Goal: Task Accomplishment & Management: Manage account settings

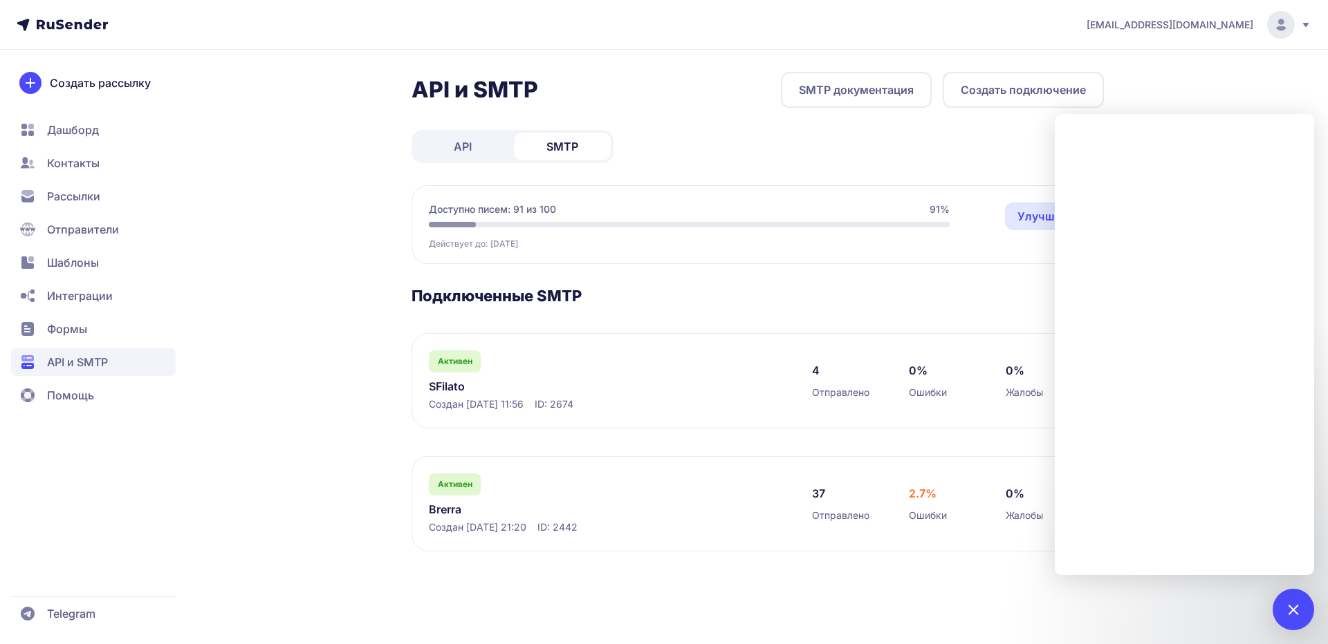
click at [613, 310] on section "Подключенные SMTP Активен SFilato Создан 06.10.2025, 11:56 ID: 2674 4 Отправлен…" at bounding box center [757, 419] width 692 height 266
click at [1297, 605] on div at bounding box center [1292, 609] width 19 height 19
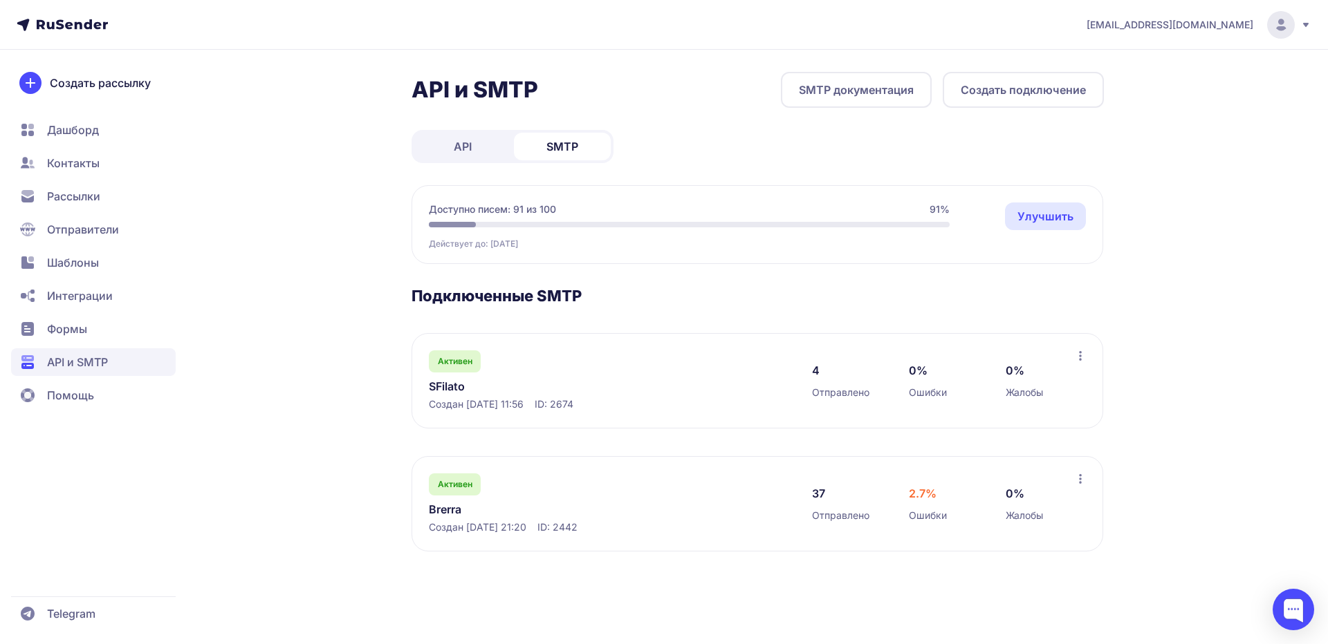
click at [1079, 357] on icon at bounding box center [1079, 356] width 11 height 11
click at [541, 373] on div "Активен SFilato Создан 06.10.2025, 11:56 ID: 2674" at bounding box center [606, 381] width 355 height 61
click at [1082, 355] on icon at bounding box center [1079, 356] width 11 height 11
click at [490, 362] on div "Активен SFilato Создан 06.10.2025, 11:56 ID: 2674" at bounding box center [606, 381] width 355 height 61
click at [442, 381] on link "SFilato" at bounding box center [570, 386] width 283 height 17
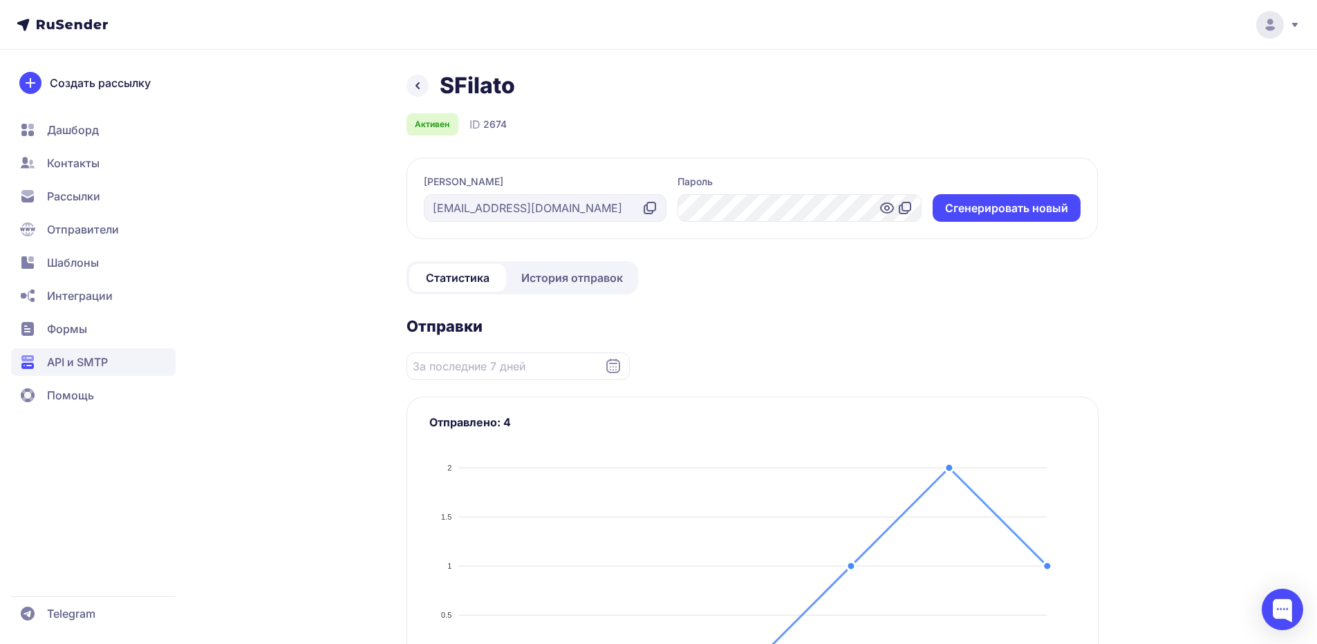
click at [886, 210] on icon at bounding box center [886, 208] width 4 height 4
click at [904, 210] on icon at bounding box center [905, 208] width 17 height 17
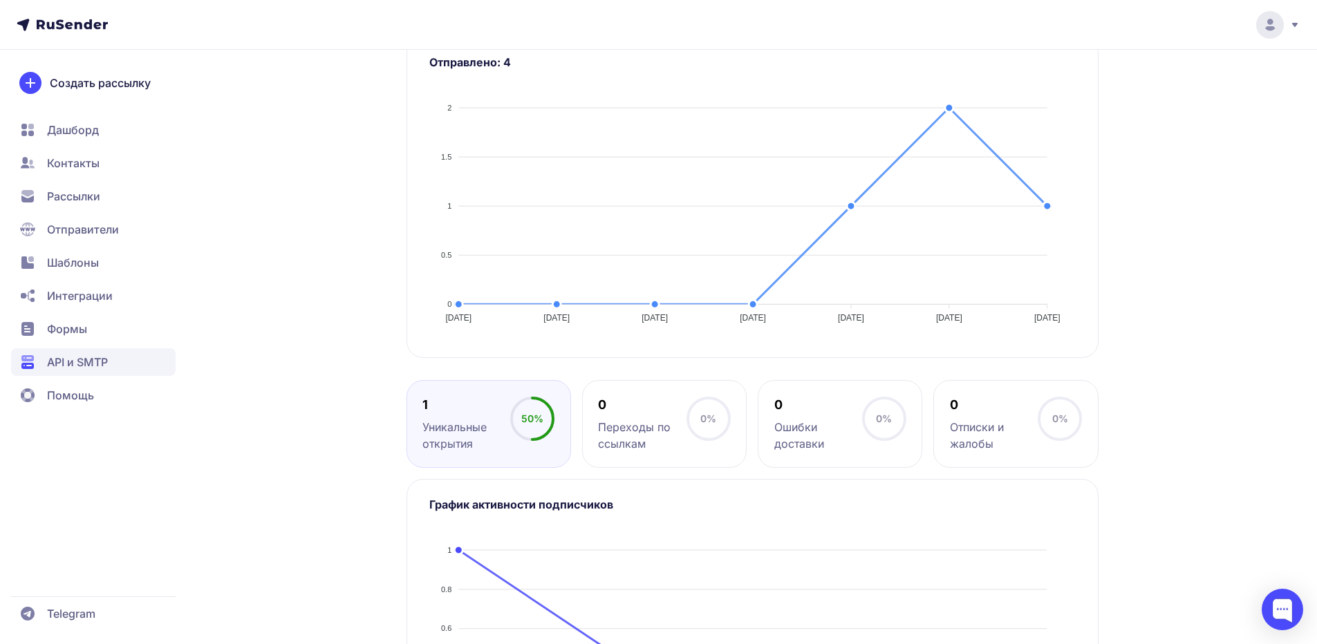
scroll to position [49, 0]
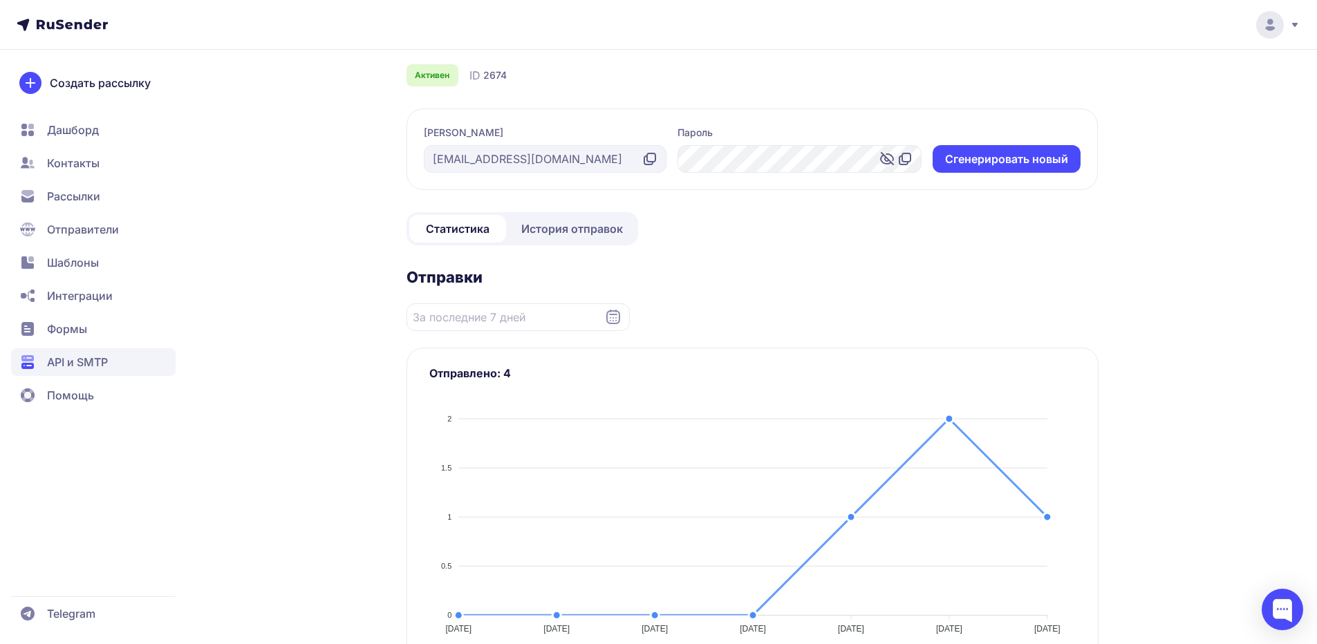
click at [606, 218] on link "История отправок" at bounding box center [572, 229] width 127 height 28
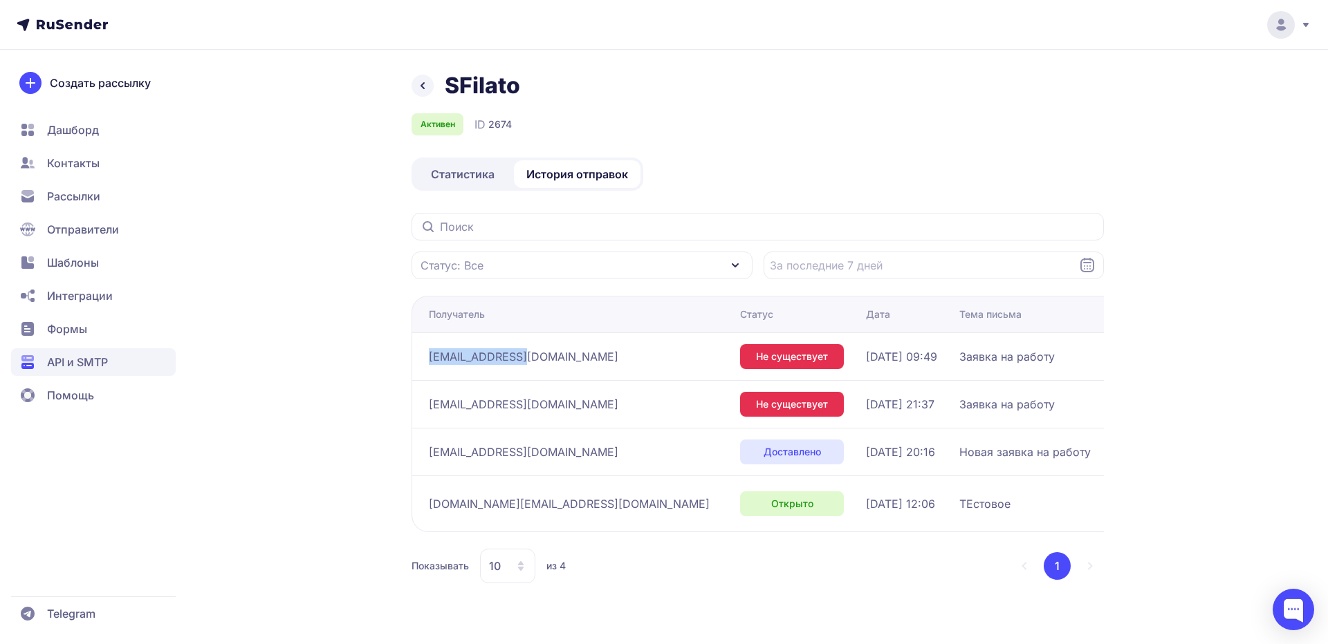
drag, startPoint x: 427, startPoint y: 356, endPoint x: 504, endPoint y: 357, distance: 76.8
click at [504, 357] on td "[EMAIL_ADDRESS][DOMAIN_NAME]" at bounding box center [572, 357] width 323 height 48
copy span "[EMAIL_ADDRESS][DOMAIN_NAME]"
click at [371, 402] on div "SFilato Активен ID 2674 Статистика История отправок Статус: Все Получатель Стат…" at bounding box center [664, 344] width 996 height 545
click at [62, 222] on span "Отправители" at bounding box center [83, 229] width 72 height 17
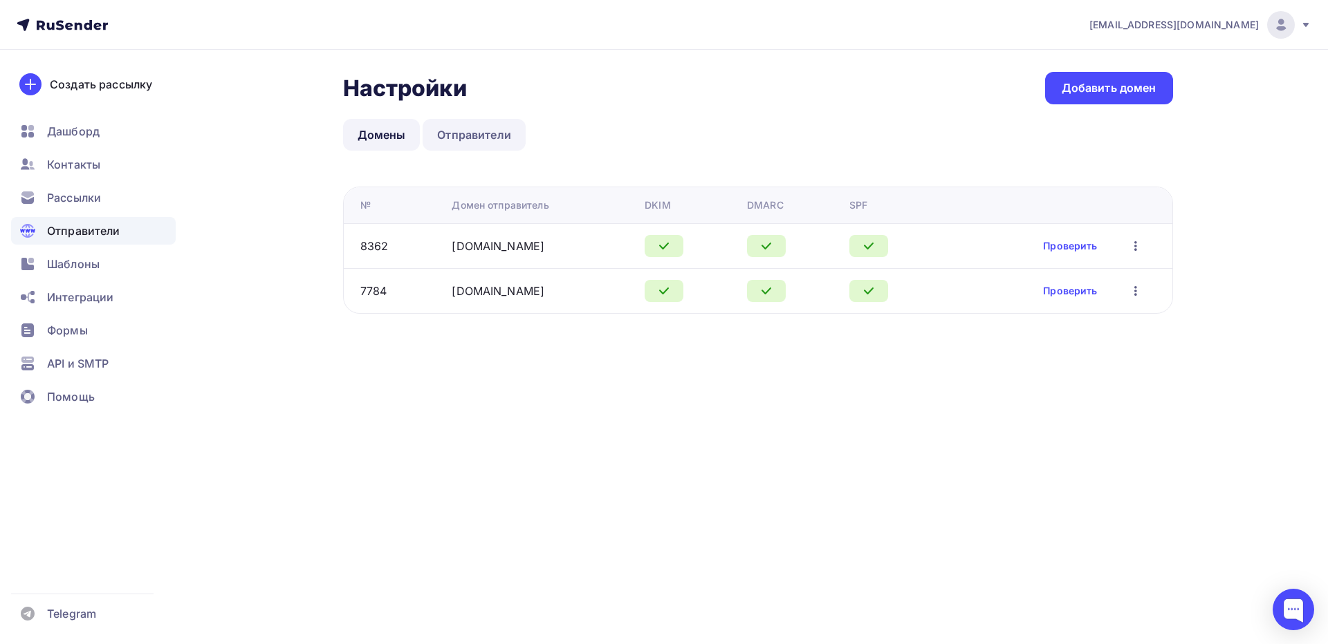
click at [464, 137] on link "Отправители" at bounding box center [473, 135] width 103 height 32
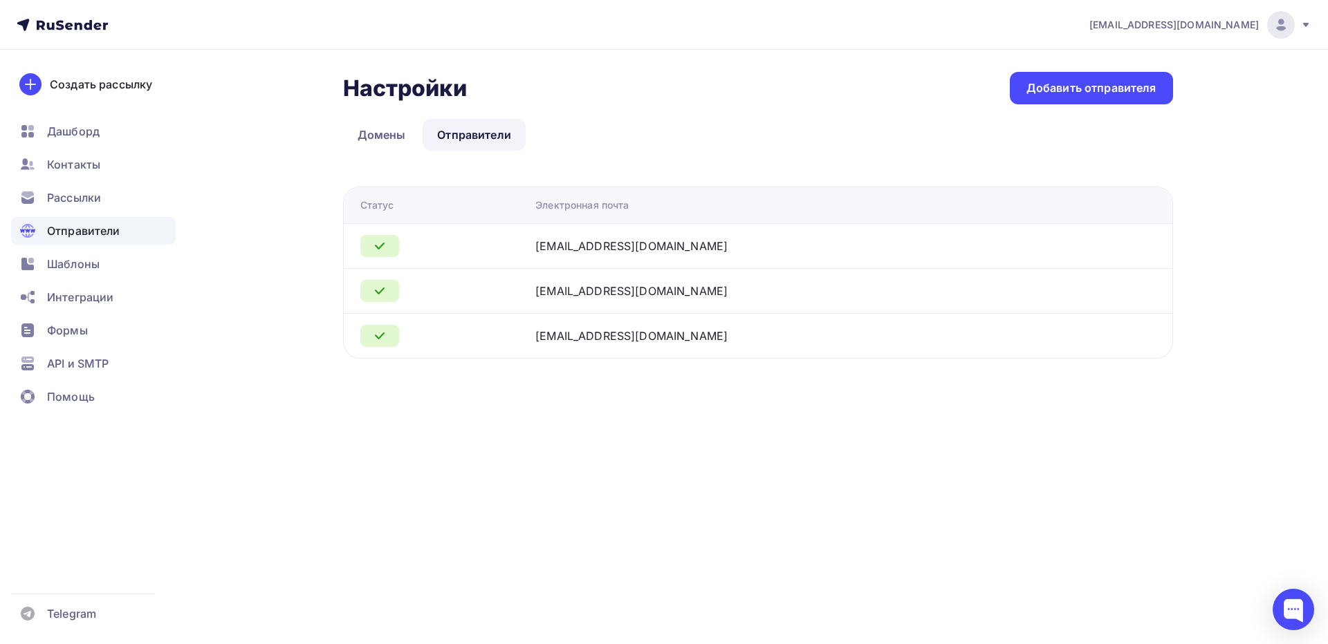
click at [384, 245] on icon at bounding box center [379, 246] width 17 height 17
click at [605, 243] on div "[EMAIL_ADDRESS][DOMAIN_NAME]" at bounding box center [631, 246] width 192 height 17
click at [824, 246] on div "[EMAIL_ADDRESS][DOMAIN_NAME]" at bounding box center [708, 246] width 346 height 17
click at [1098, 95] on div "Добавить отправителя" at bounding box center [1091, 88] width 130 height 16
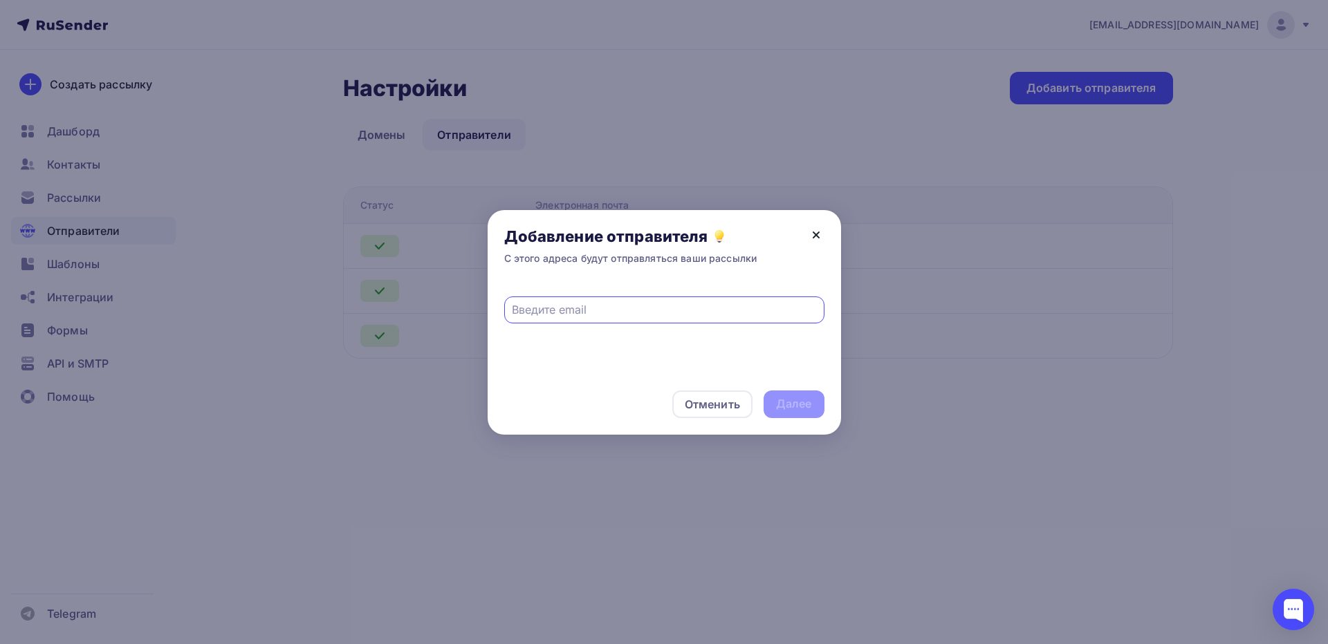
click at [814, 248] on div "Добавление отправителя С этого адреса будут отправляться ваши рассылки" at bounding box center [663, 246] width 353 height 72
click at [815, 240] on icon at bounding box center [816, 235] width 17 height 17
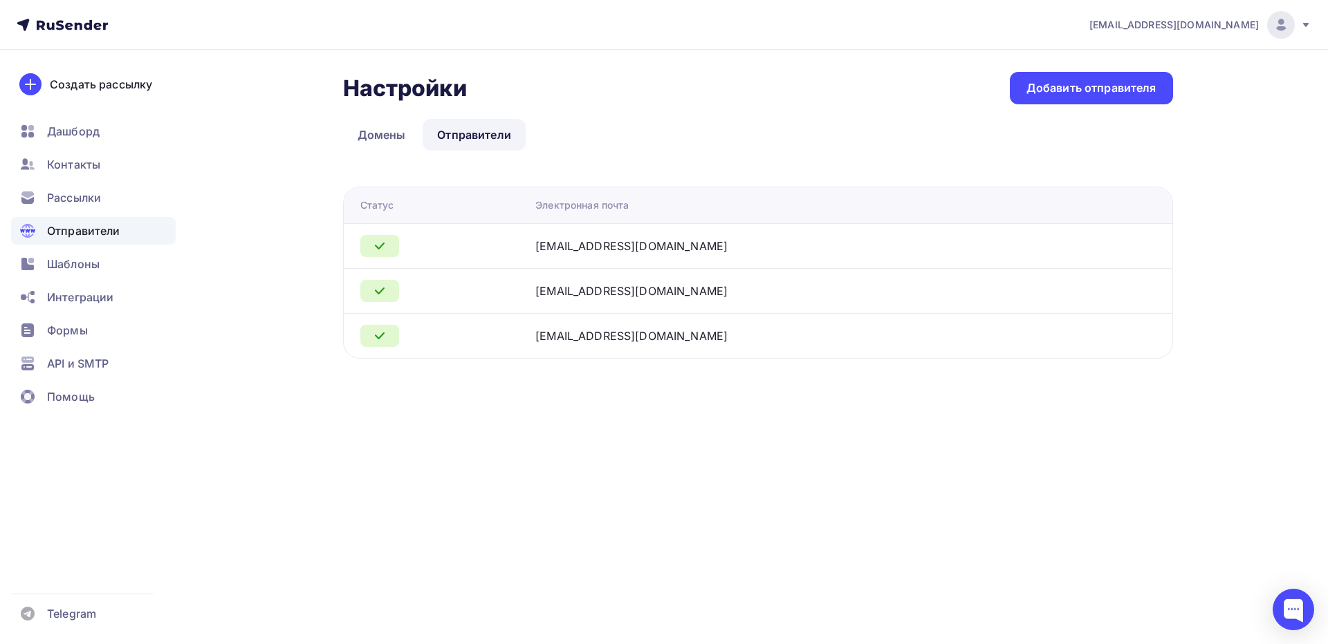
click at [596, 245] on div "[EMAIL_ADDRESS][DOMAIN_NAME]" at bounding box center [631, 246] width 192 height 17
click at [393, 245] on div at bounding box center [379, 246] width 39 height 22
drag, startPoint x: 662, startPoint y: 250, endPoint x: 594, endPoint y: 250, distance: 68.5
click at [594, 250] on td "[EMAIL_ADDRESS][DOMAIN_NAME]" at bounding box center [808, 245] width 556 height 45
copy div "[EMAIL_ADDRESS][DOMAIN_NAME]"
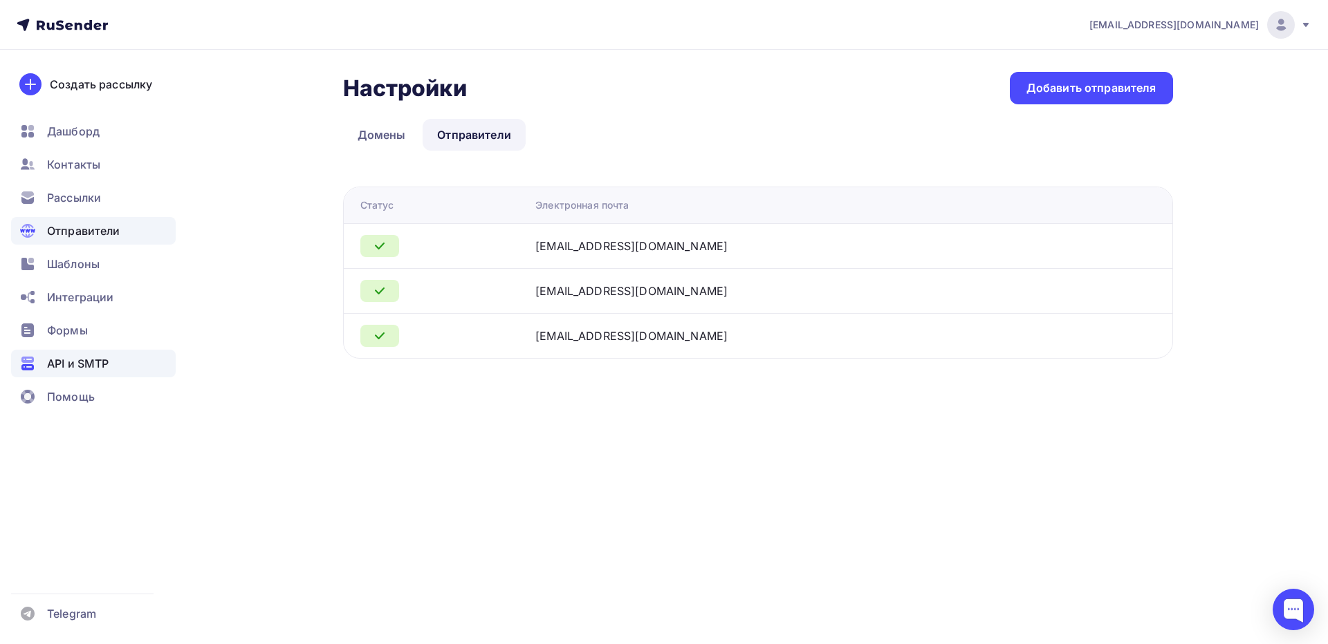
click at [79, 368] on span "API и SMTP" at bounding box center [78, 363] width 62 height 17
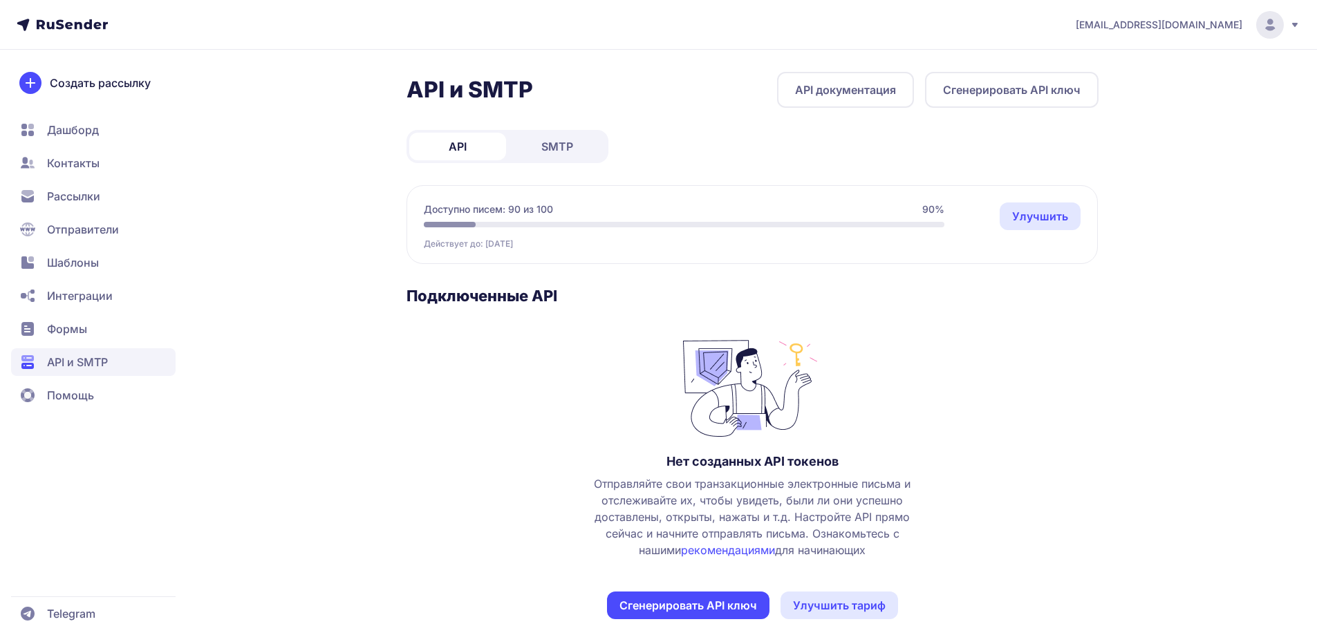
click at [549, 143] on span "SMTP" at bounding box center [557, 146] width 32 height 17
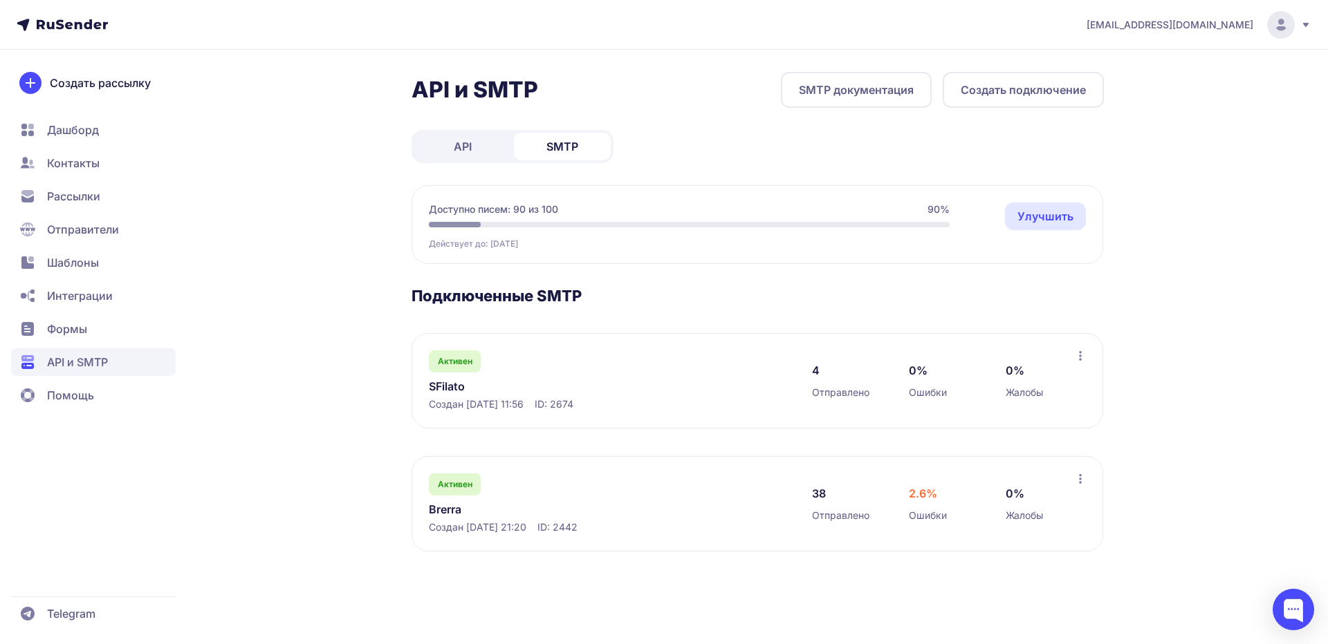
click at [456, 387] on link "SFilato" at bounding box center [570, 386] width 283 height 17
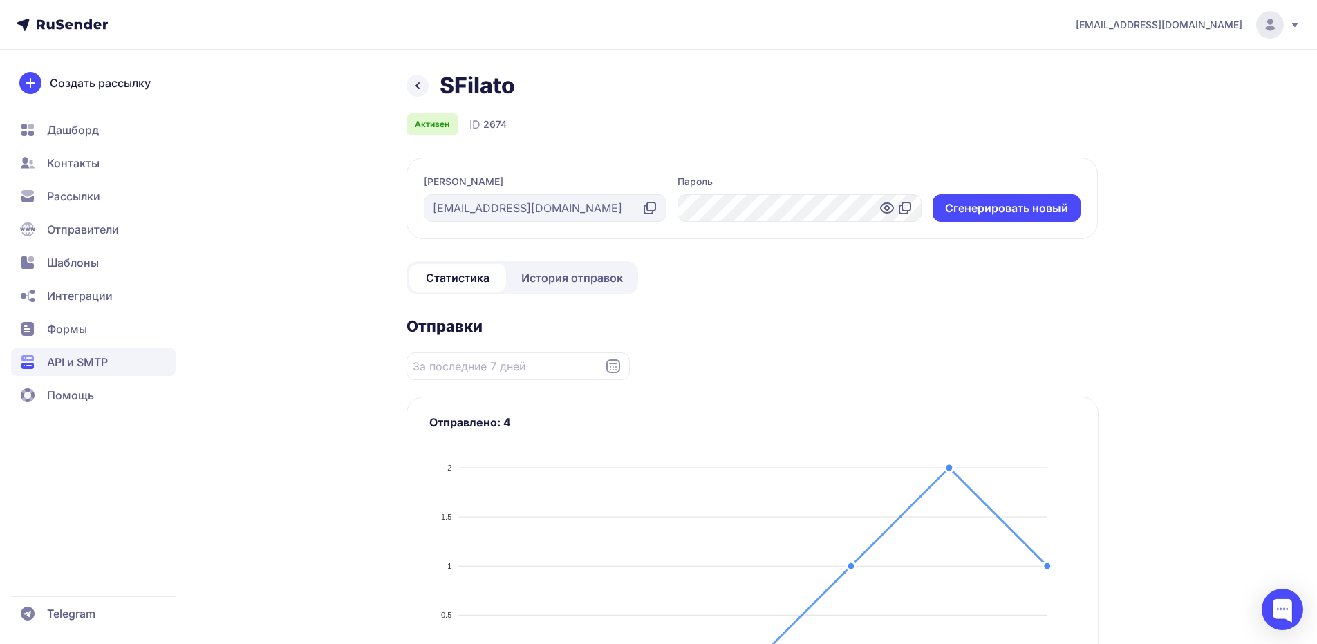
click at [553, 274] on span "История отправок" at bounding box center [572, 278] width 102 height 17
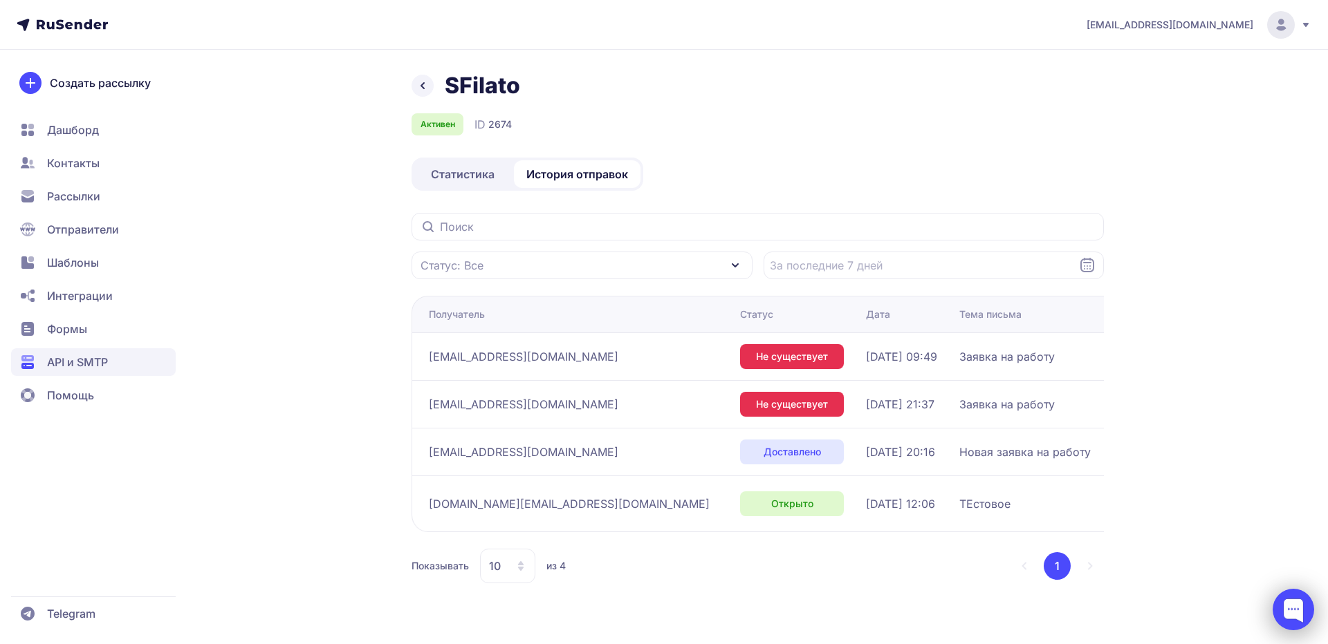
click at [1286, 607] on div at bounding box center [1292, 609] width 41 height 41
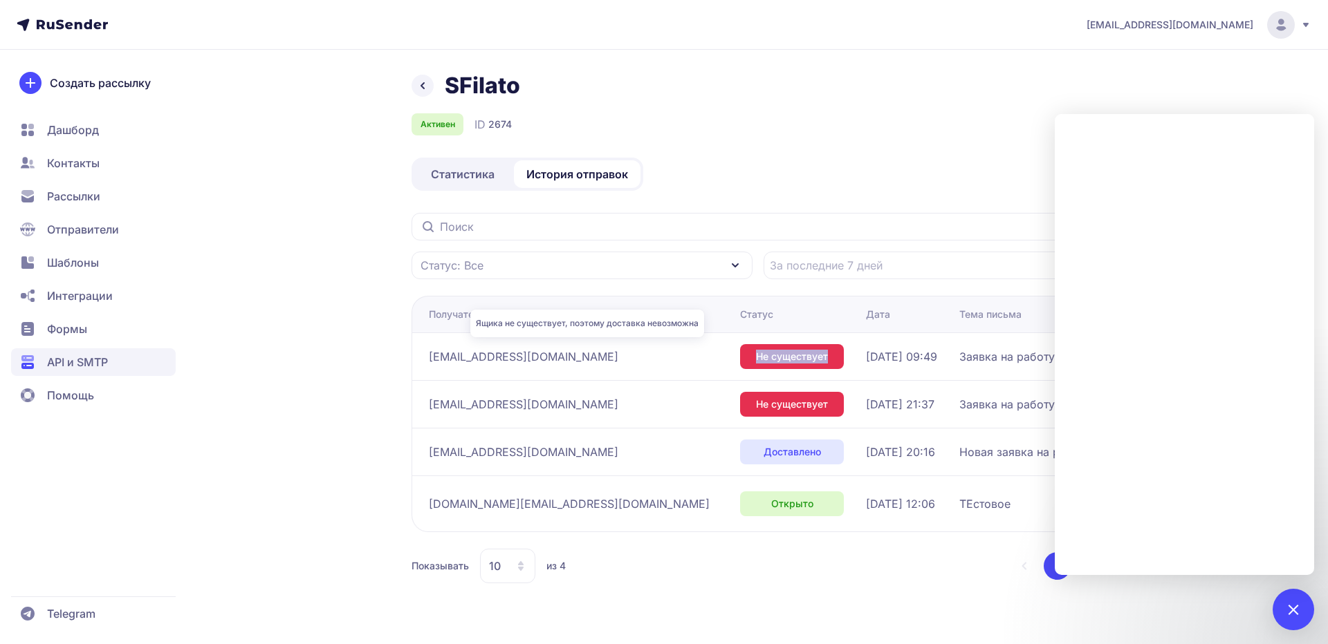
drag, startPoint x: 551, startPoint y: 357, endPoint x: 624, endPoint y: 355, distance: 72.6
click at [740, 355] on div "Не существует" at bounding box center [792, 356] width 104 height 25
copy span "Не существует"
click at [360, 368] on div "SFilato Активен ID 2674 Статистика История отправок Статус: Все Получатель Стат…" at bounding box center [664, 344] width 996 height 545
click at [1293, 614] on div at bounding box center [1292, 609] width 19 height 19
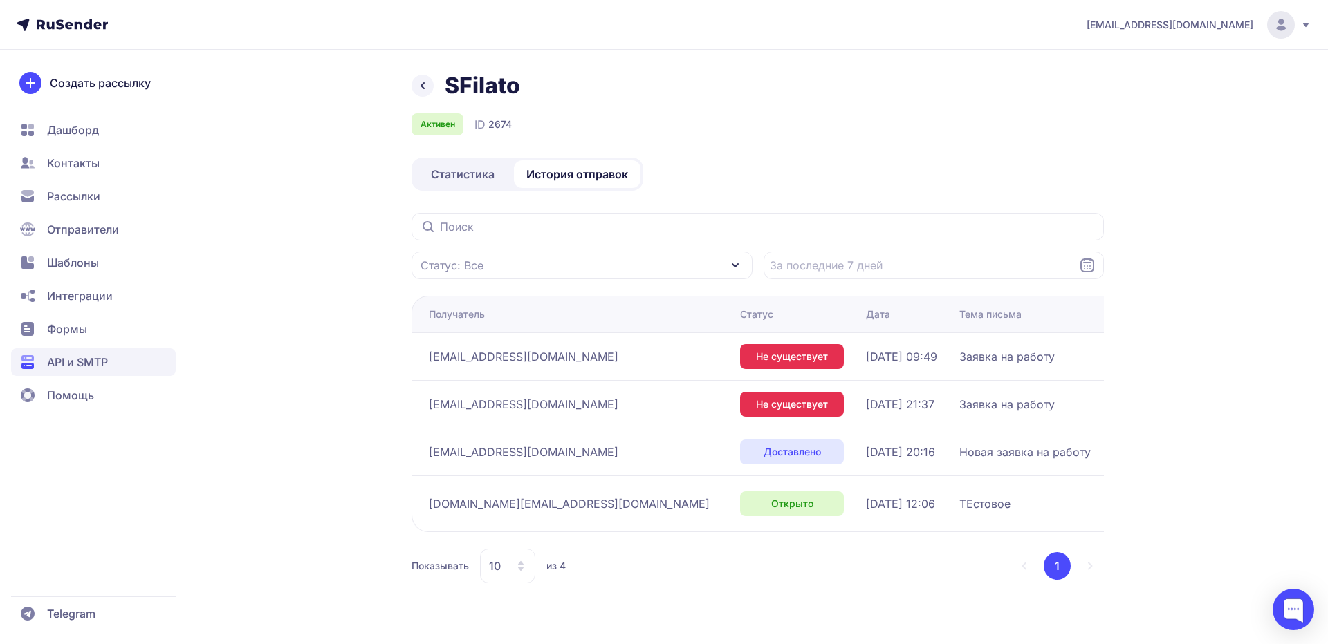
click at [420, 75] on link at bounding box center [422, 86] width 22 height 22
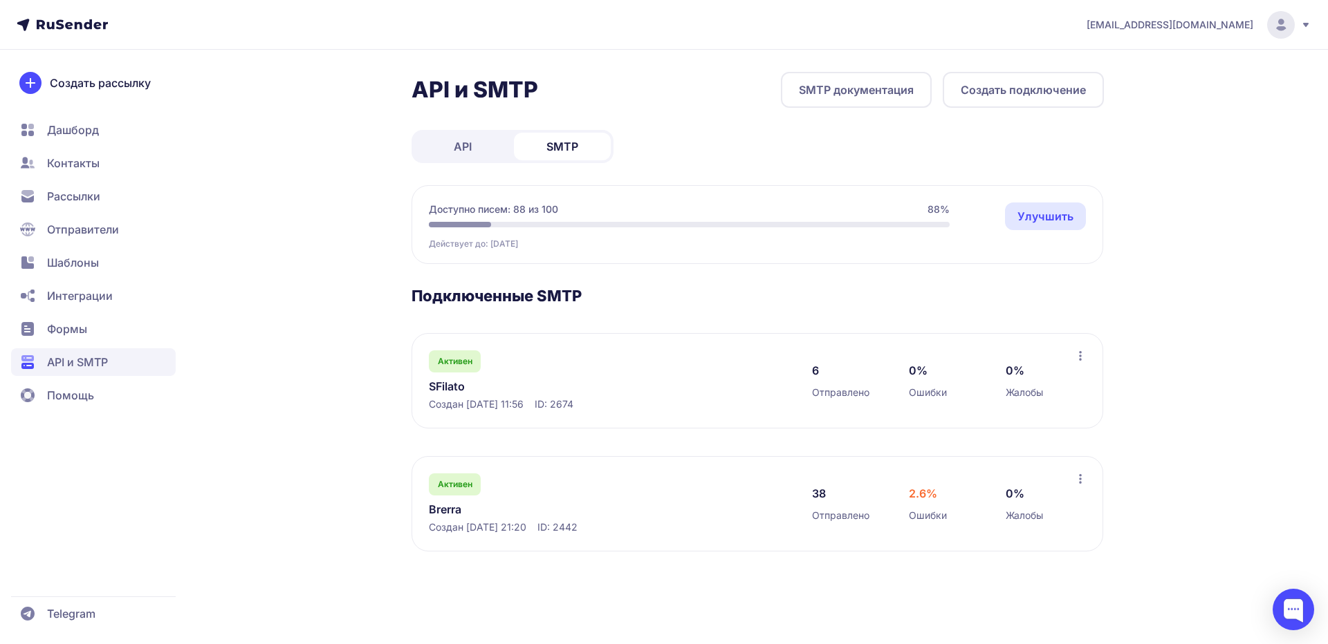
click at [441, 389] on link "SFilato" at bounding box center [570, 386] width 283 height 17
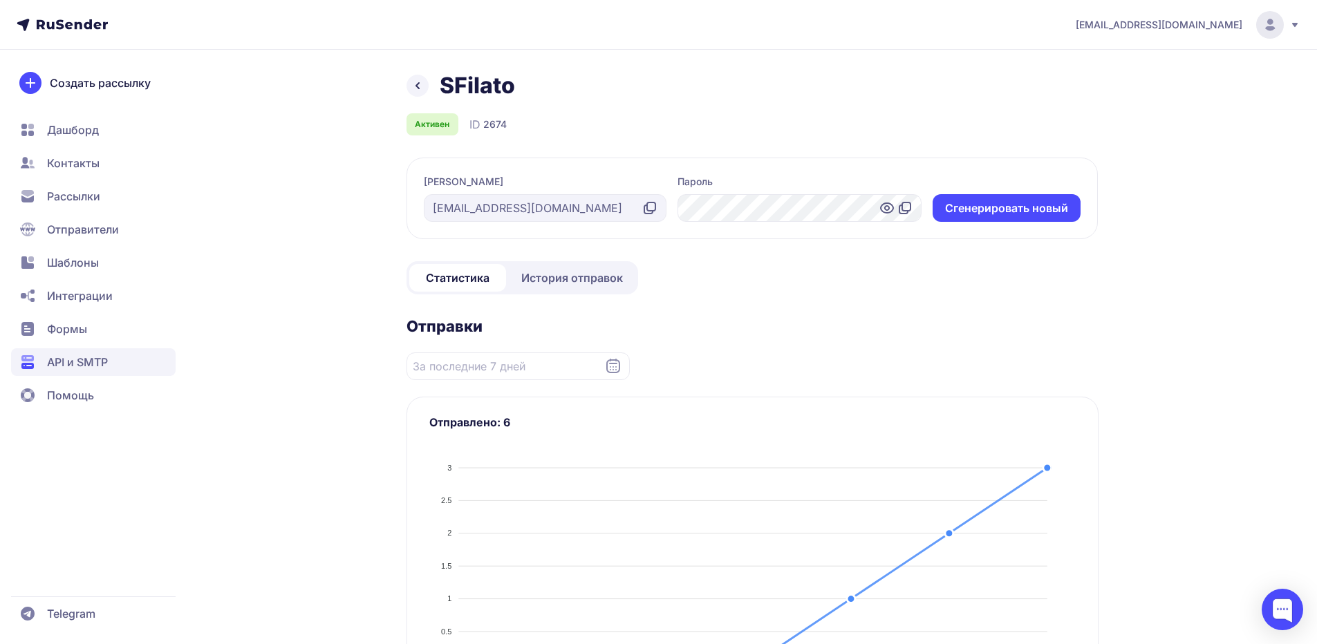
click at [73, 228] on span "Отправители" at bounding box center [83, 229] width 72 height 17
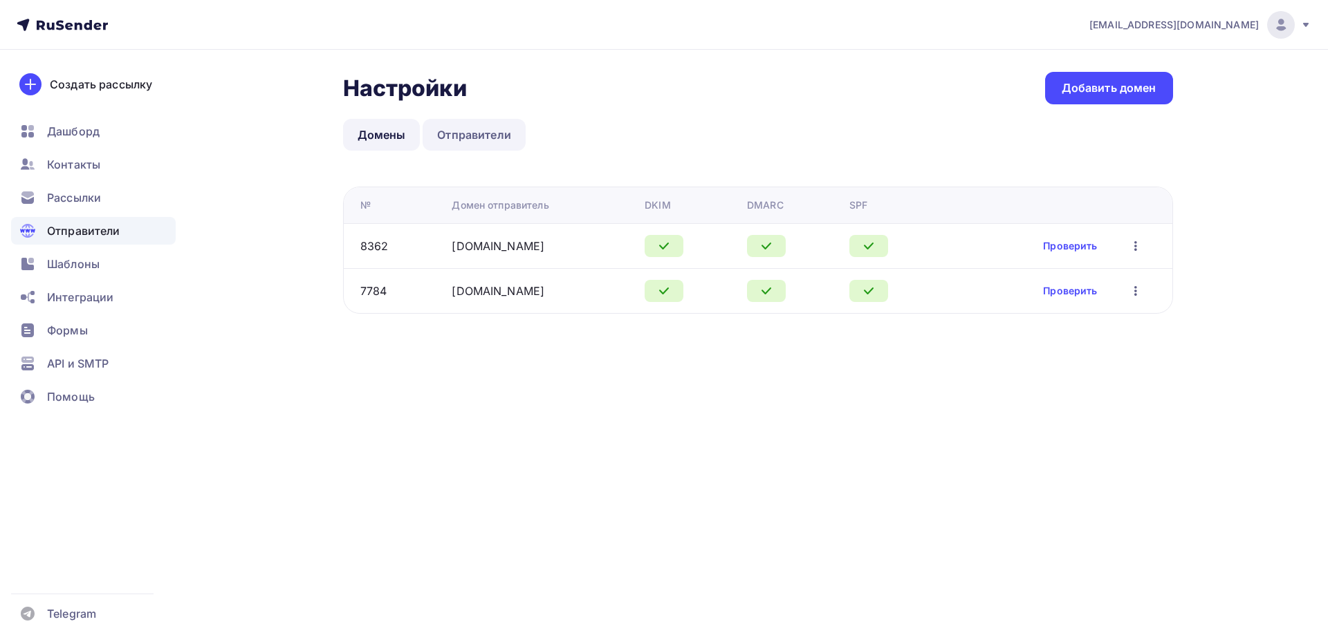
click at [472, 136] on link "Отправители" at bounding box center [473, 135] width 103 height 32
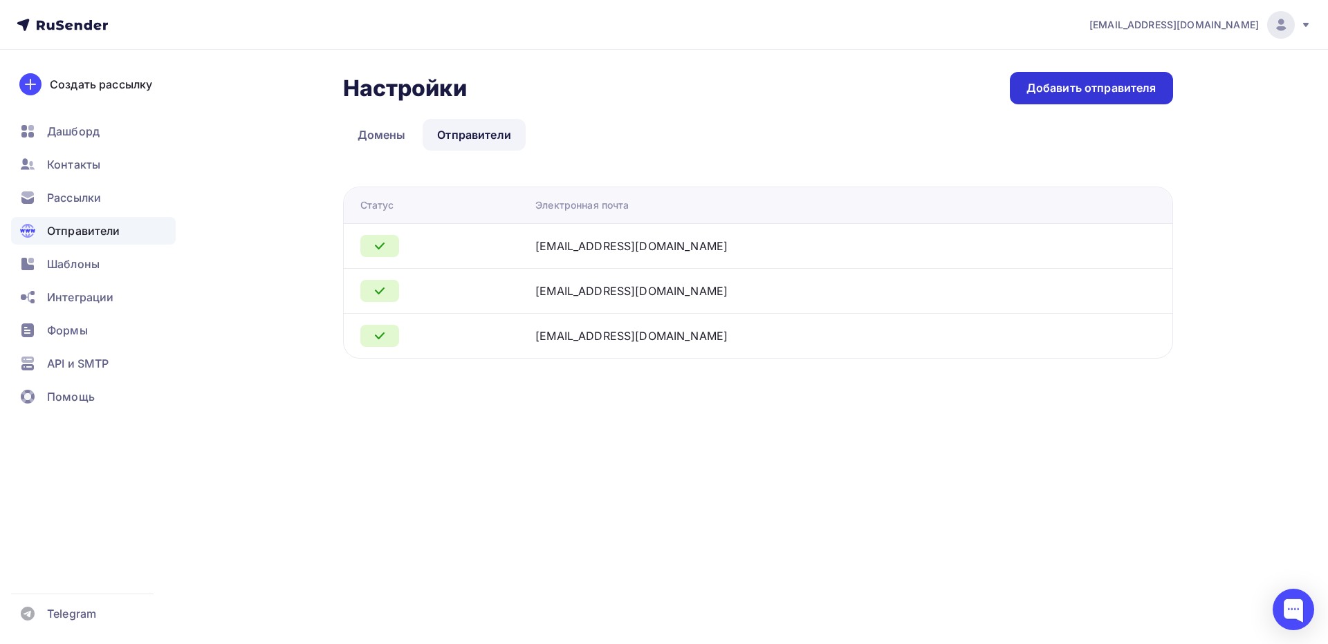
click at [1076, 95] on div "Добавить отправителя" at bounding box center [1091, 88] width 130 height 16
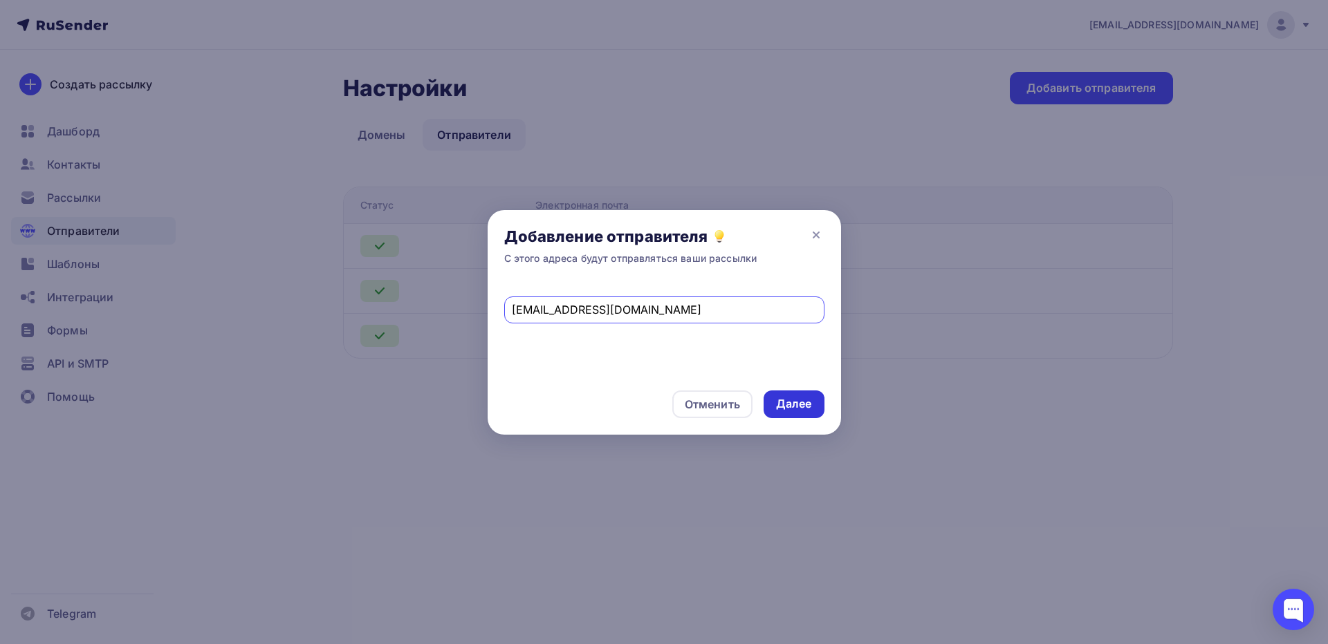
type input "noreply@sfilato.ru"
click at [799, 406] on div "Далее" at bounding box center [794, 404] width 36 height 16
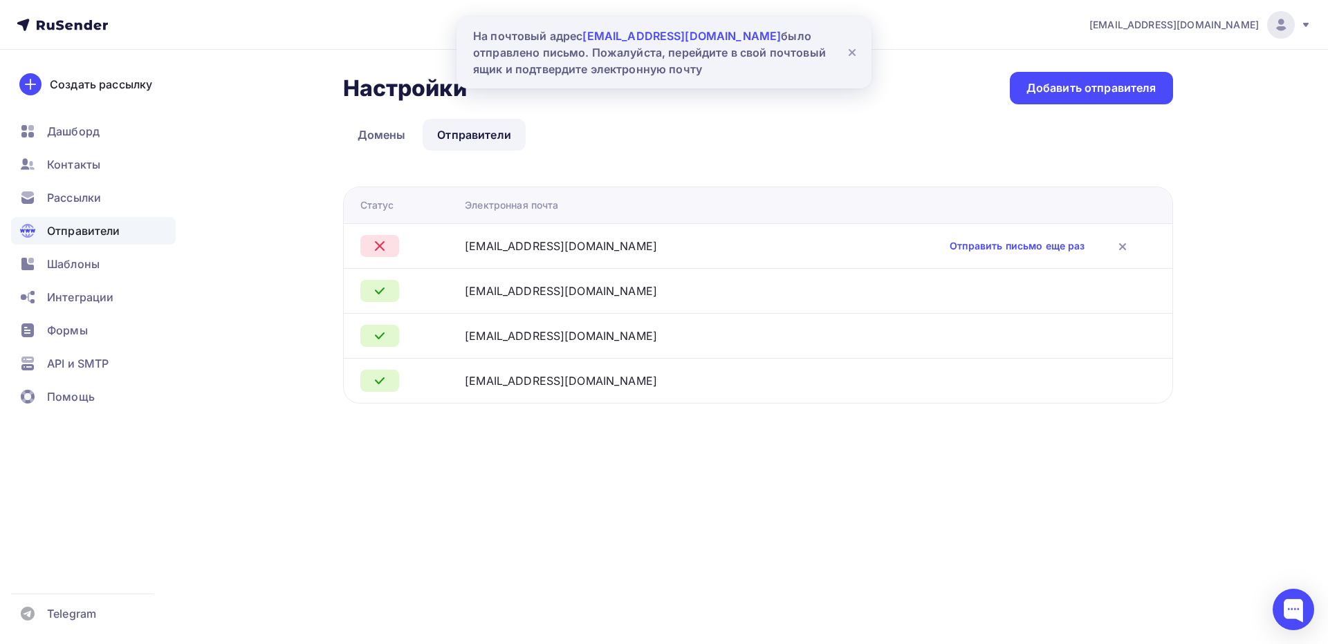
click at [848, 57] on icon at bounding box center [852, 52] width 17 height 17
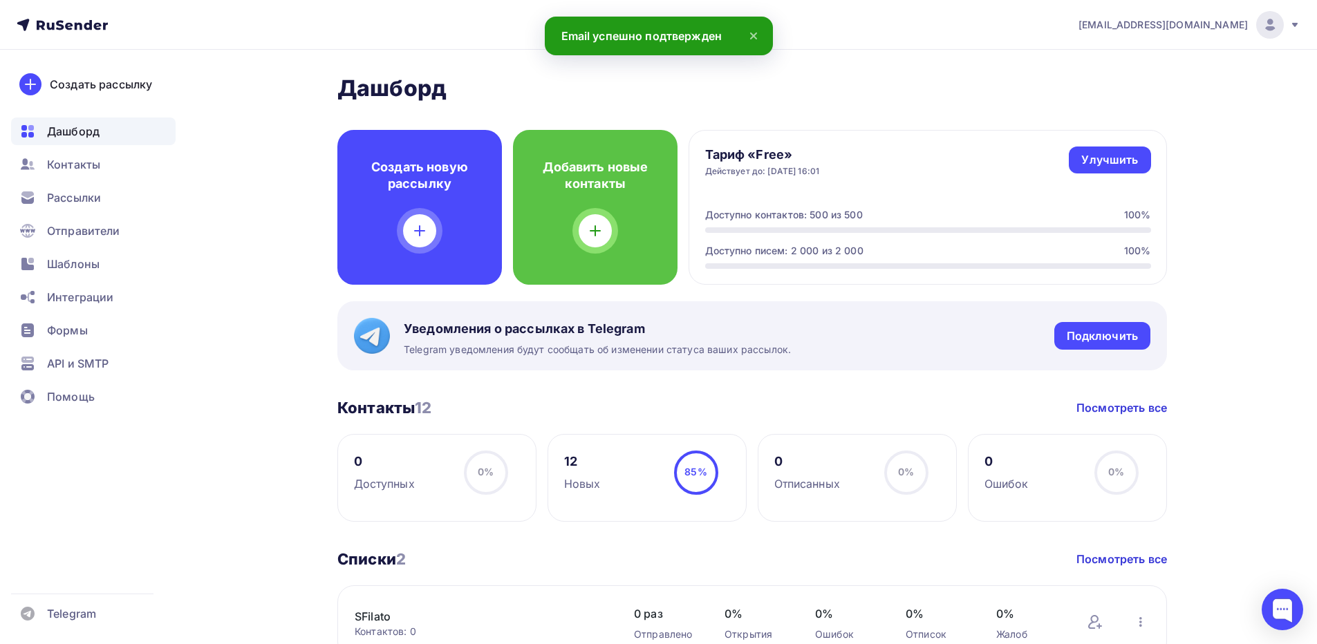
click at [755, 35] on icon at bounding box center [753, 36] width 17 height 17
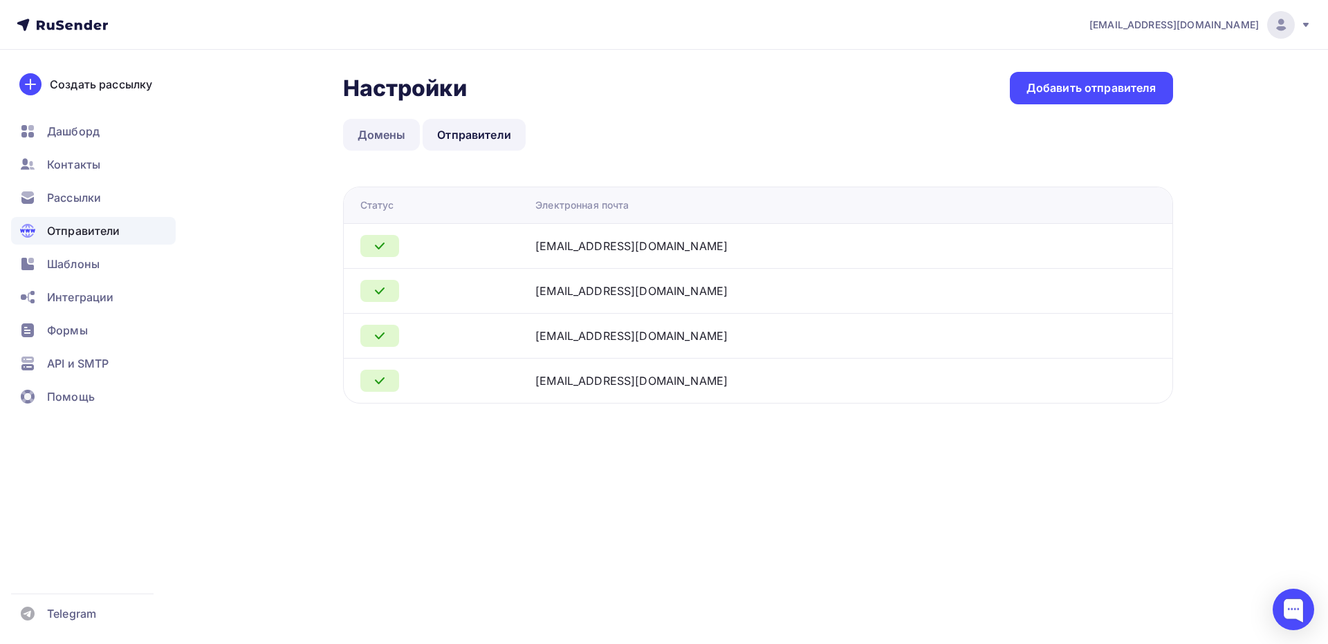
click at [365, 129] on link "Домены" at bounding box center [381, 135] width 77 height 32
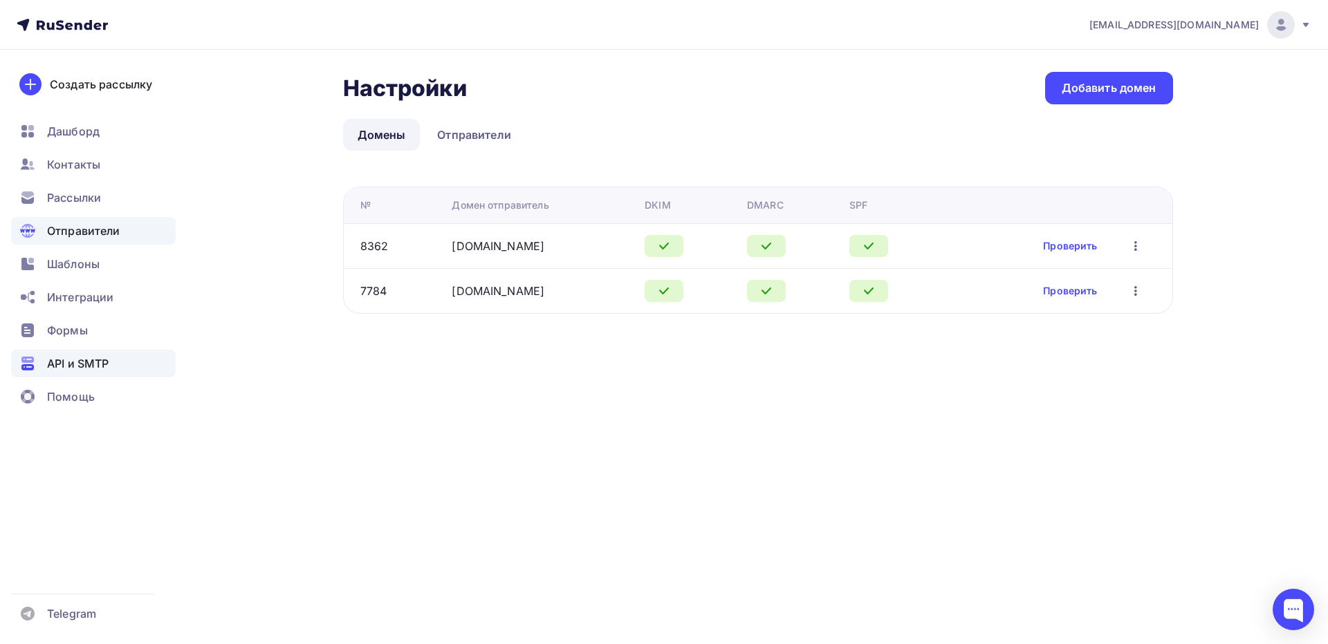
click at [68, 369] on span "API и SMTP" at bounding box center [78, 363] width 62 height 17
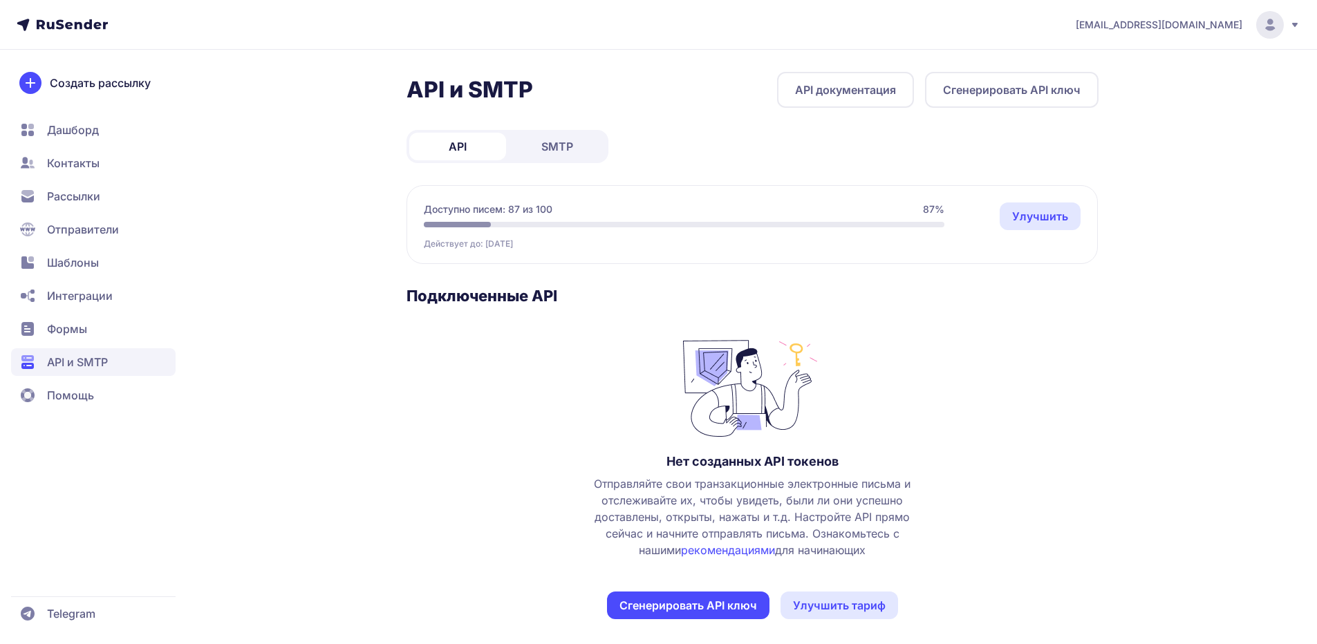
click at [563, 154] on span "SMTP" at bounding box center [557, 146] width 32 height 17
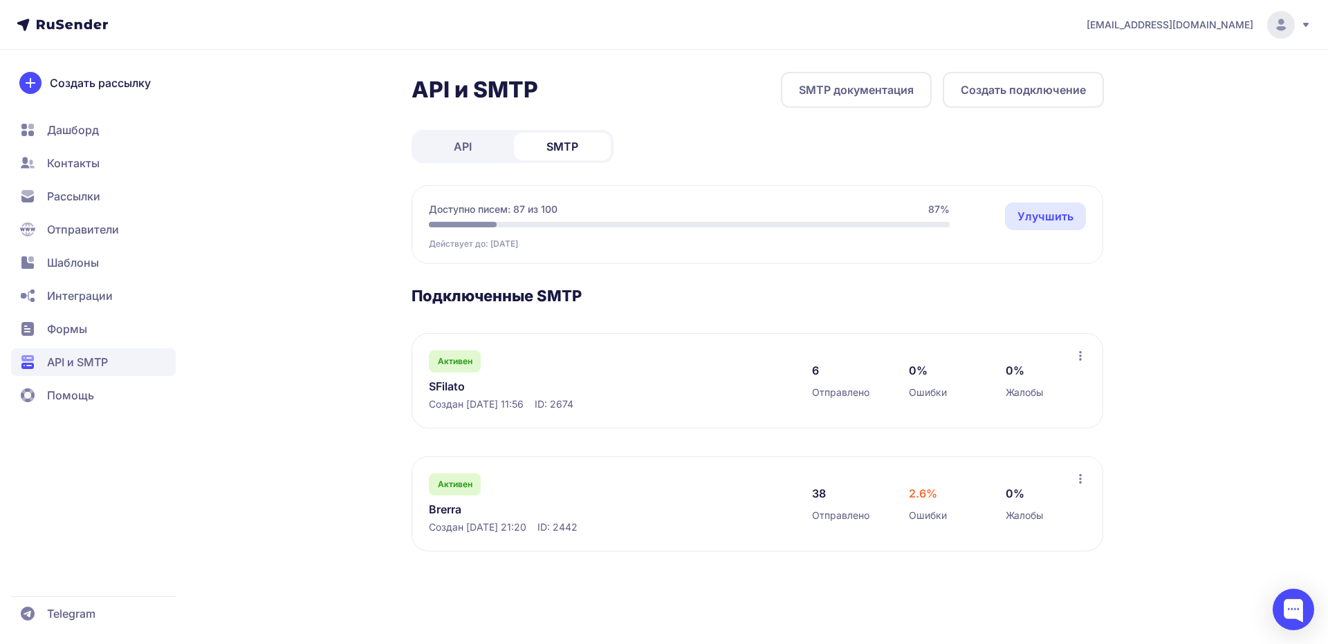
click at [437, 383] on link "SFilato" at bounding box center [570, 386] width 283 height 17
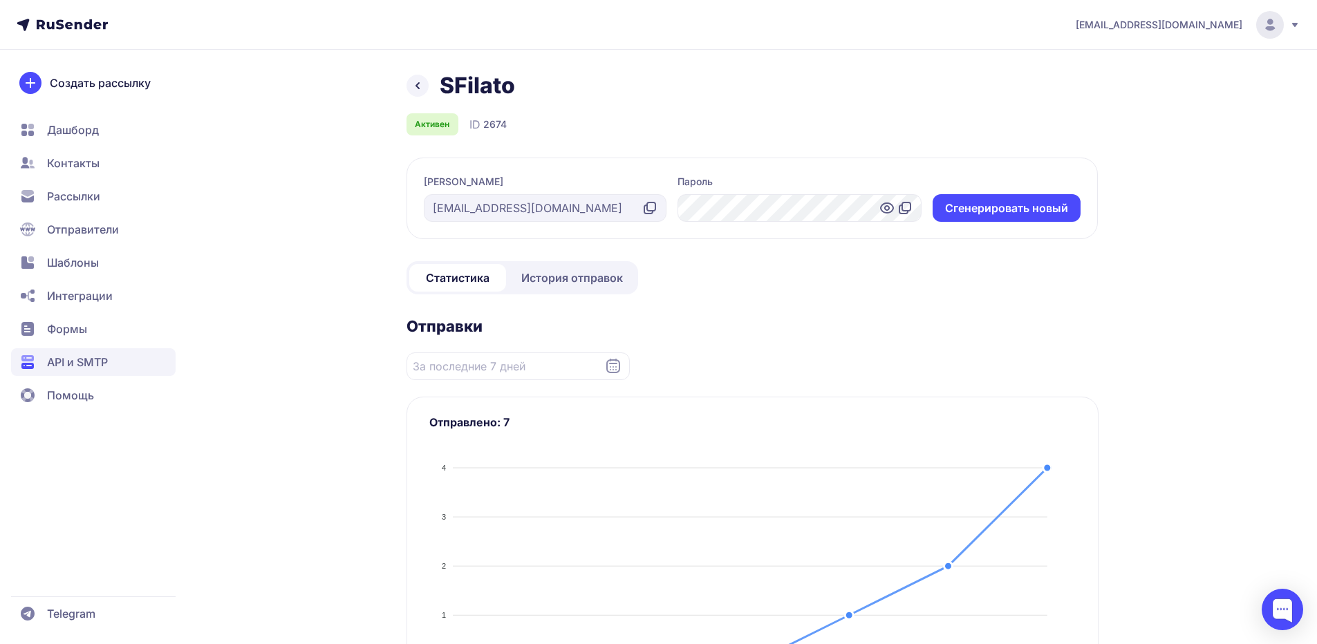
click at [521, 209] on div "[EMAIL_ADDRESS][DOMAIN_NAME]" at bounding box center [545, 208] width 243 height 28
click at [420, 84] on icon at bounding box center [417, 85] width 17 height 17
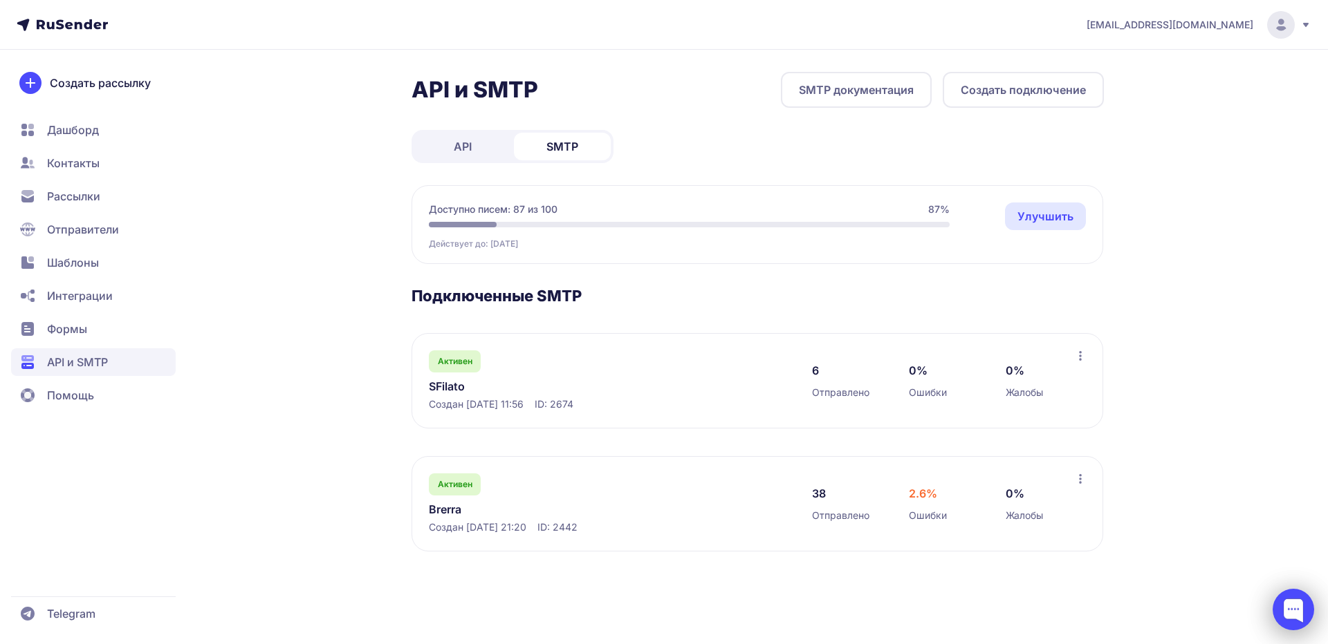
click at [1290, 611] on div at bounding box center [1292, 609] width 41 height 41
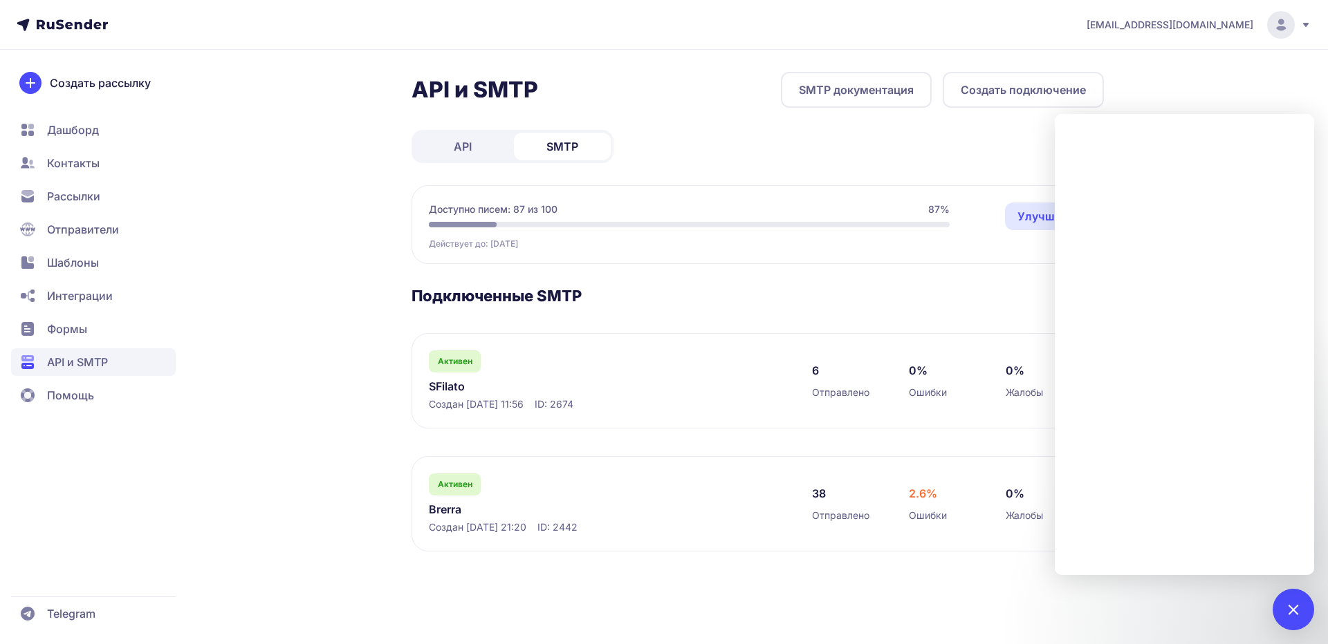
click at [1018, 300] on h3 "Подключенные SMTP" at bounding box center [757, 295] width 692 height 19
click at [1298, 613] on div at bounding box center [1292, 609] width 19 height 19
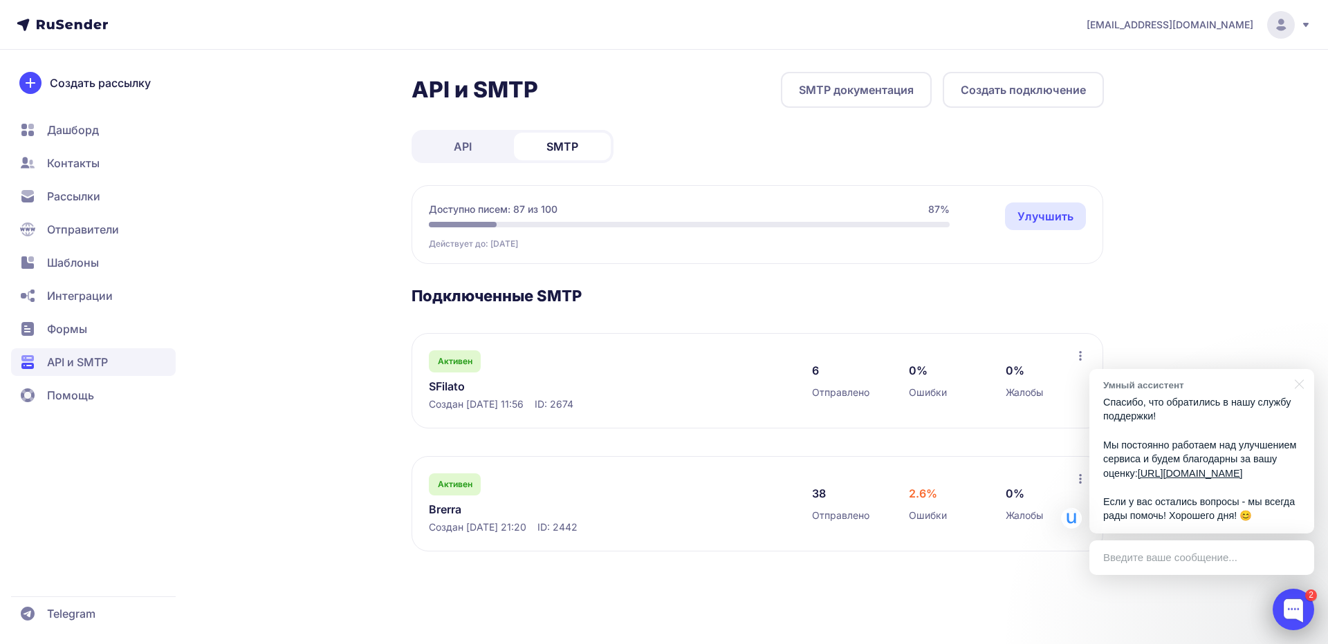
click at [1290, 607] on div at bounding box center [1292, 609] width 41 height 41
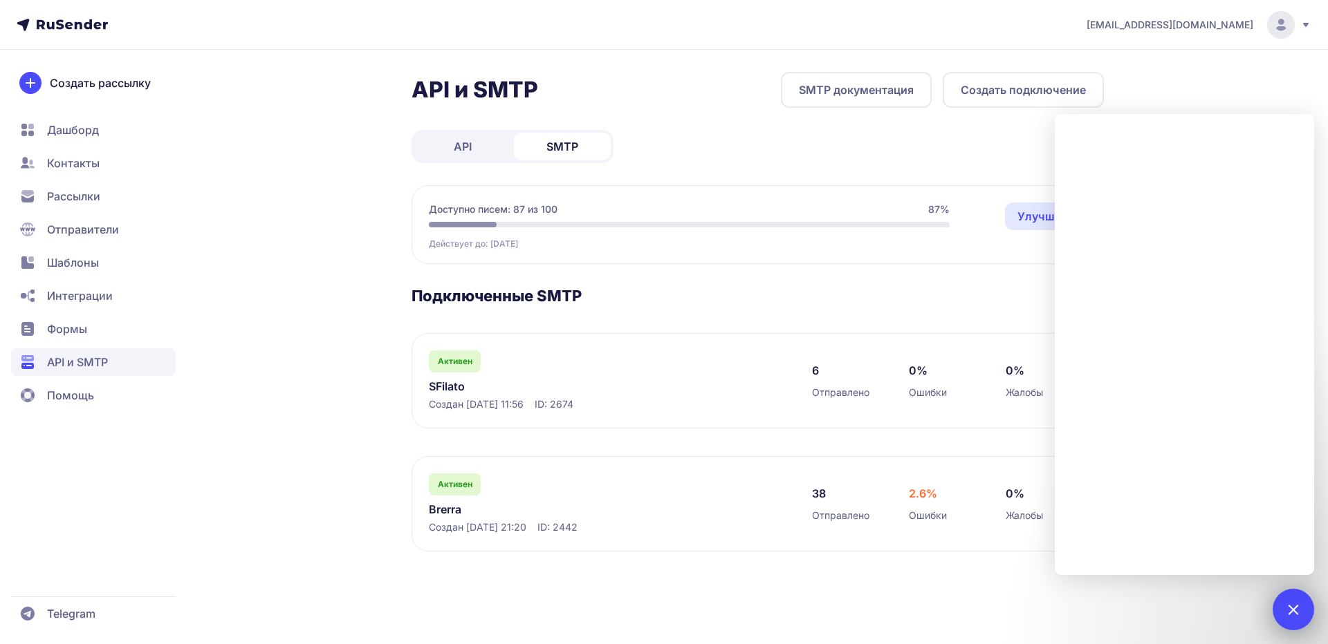
click at [1290, 607] on div at bounding box center [1292, 609] width 19 height 19
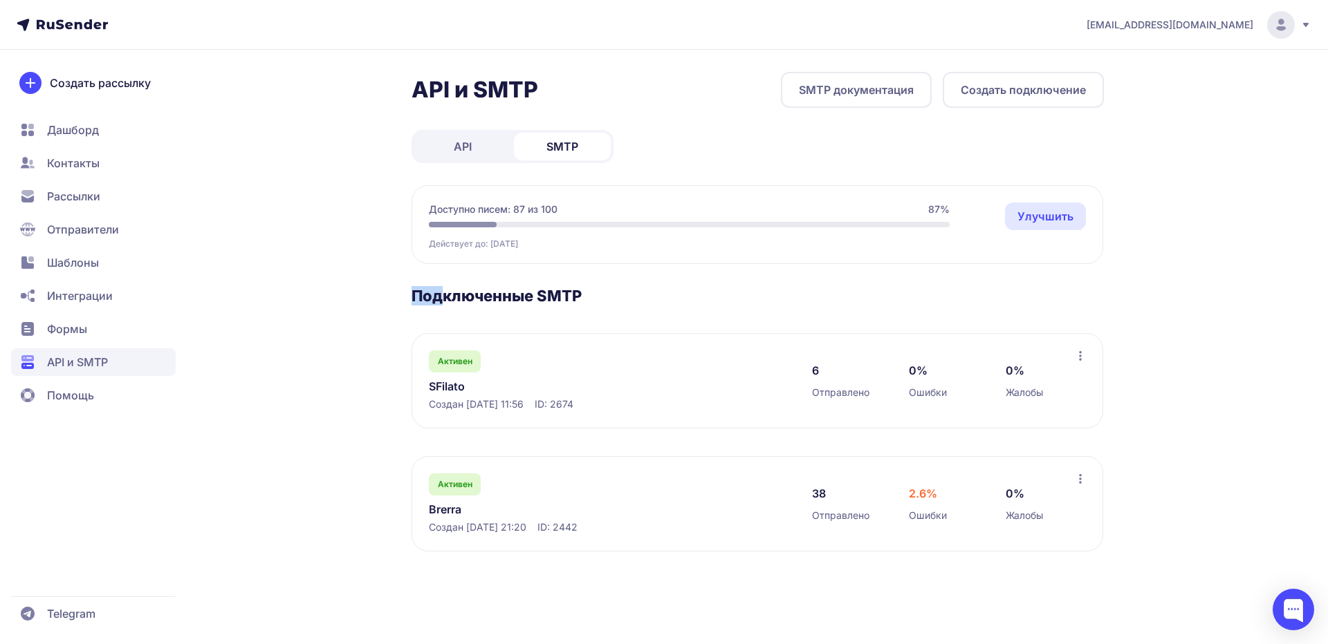
drag, startPoint x: 413, startPoint y: 293, endPoint x: 447, endPoint y: 299, distance: 33.8
click at [447, 299] on h3 "Подключенные SMTP" at bounding box center [757, 295] width 692 height 19
click at [387, 310] on div "API и SMTP SMTP документация Создать подключение API SMTP Доступно писем: 87 из…" at bounding box center [664, 328] width 996 height 513
click at [456, 384] on link "SFilato" at bounding box center [570, 386] width 283 height 17
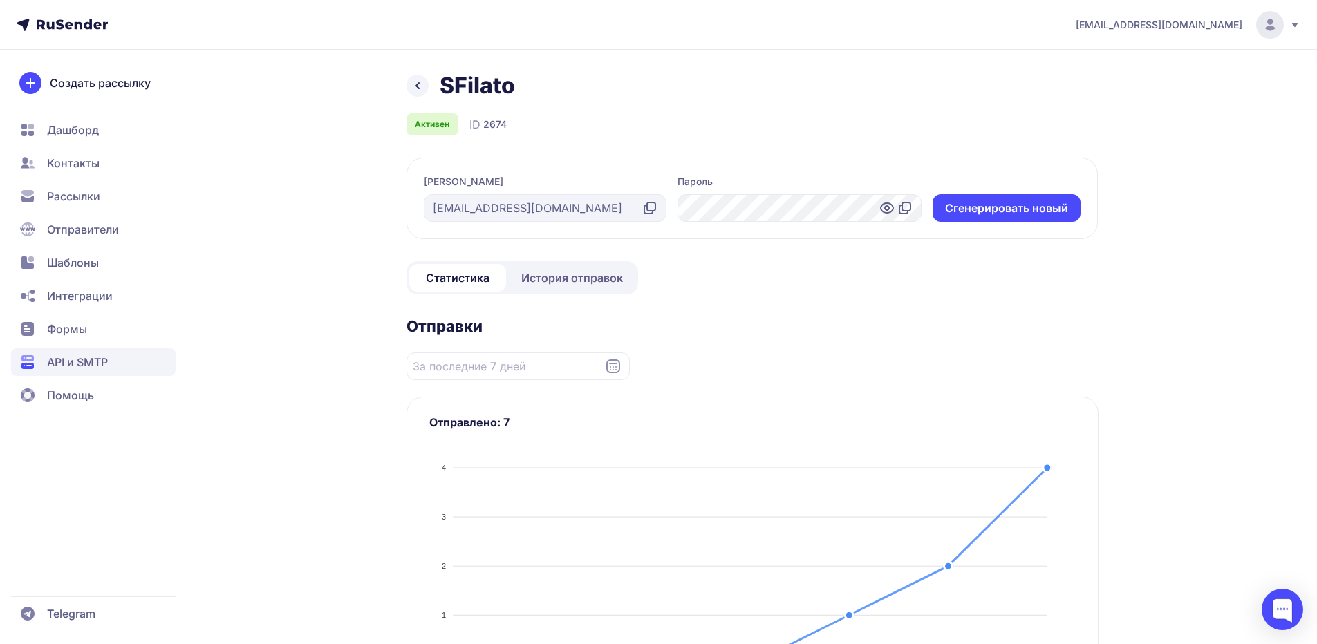
click at [905, 209] on icon at bounding box center [905, 208] width 17 height 17
click at [905, 207] on icon at bounding box center [905, 208] width 17 height 17
click at [649, 207] on icon at bounding box center [650, 208] width 17 height 17
click at [904, 208] on icon at bounding box center [905, 208] width 17 height 17
click at [577, 269] on link "История отправок" at bounding box center [572, 278] width 127 height 28
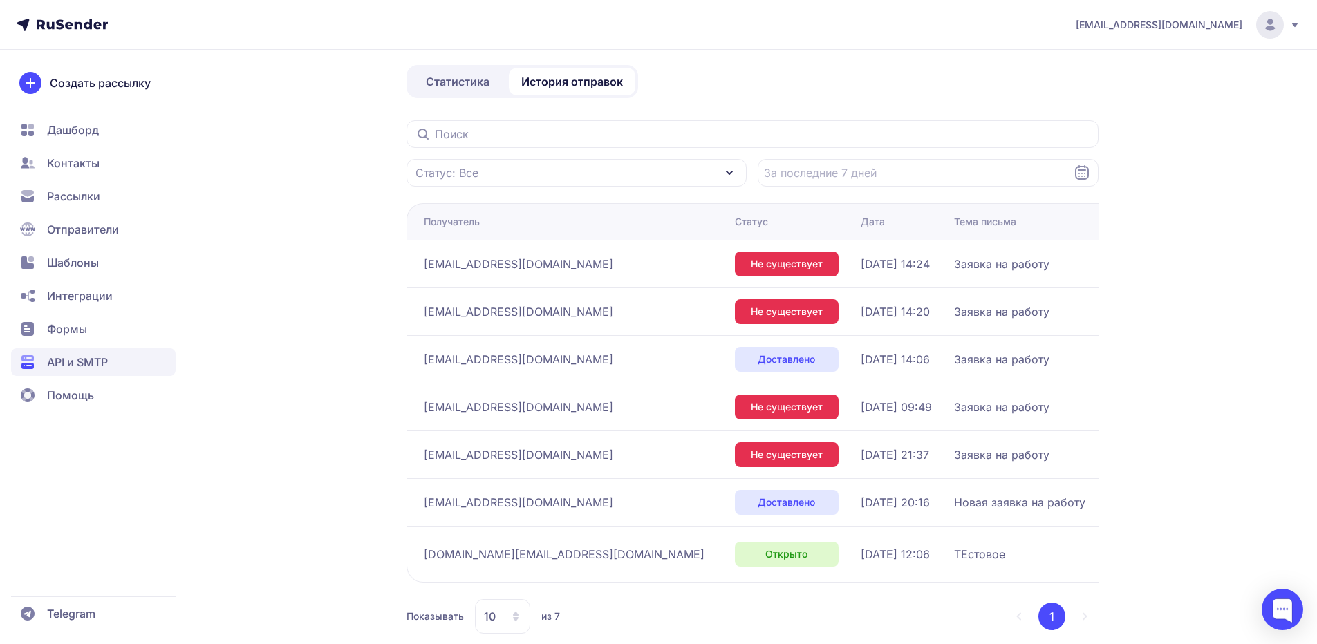
scroll to position [115, 0]
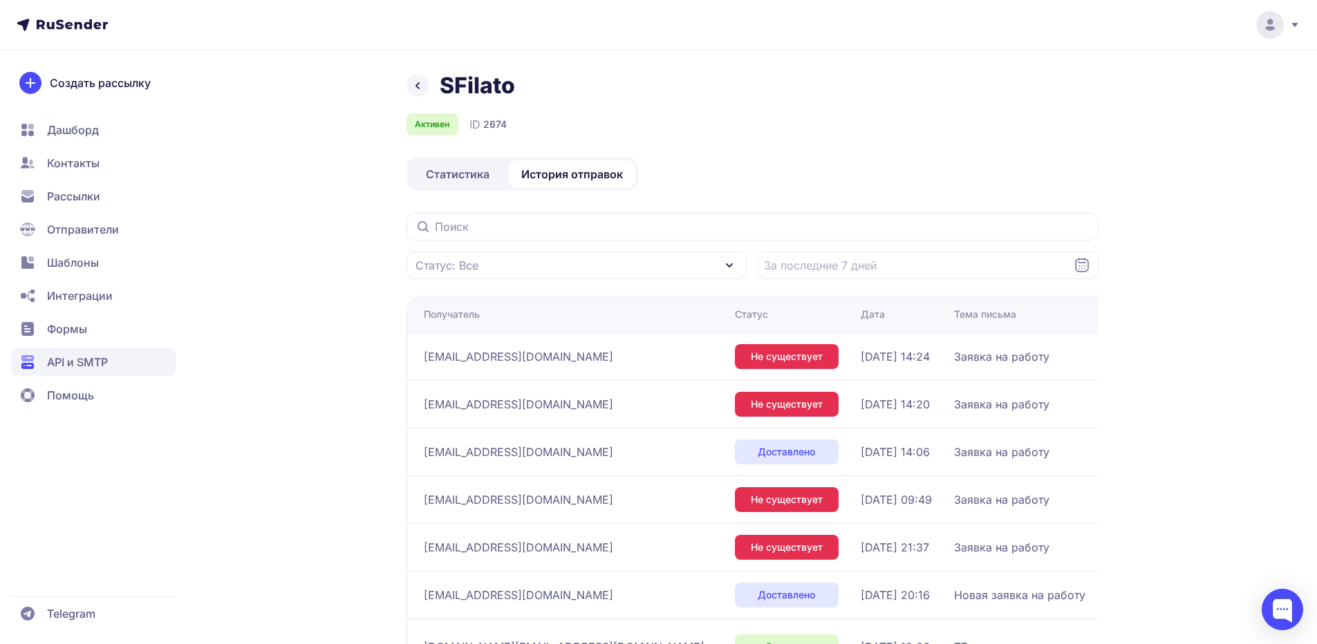
click at [440, 174] on span "Статистика" at bounding box center [458, 174] width 64 height 17
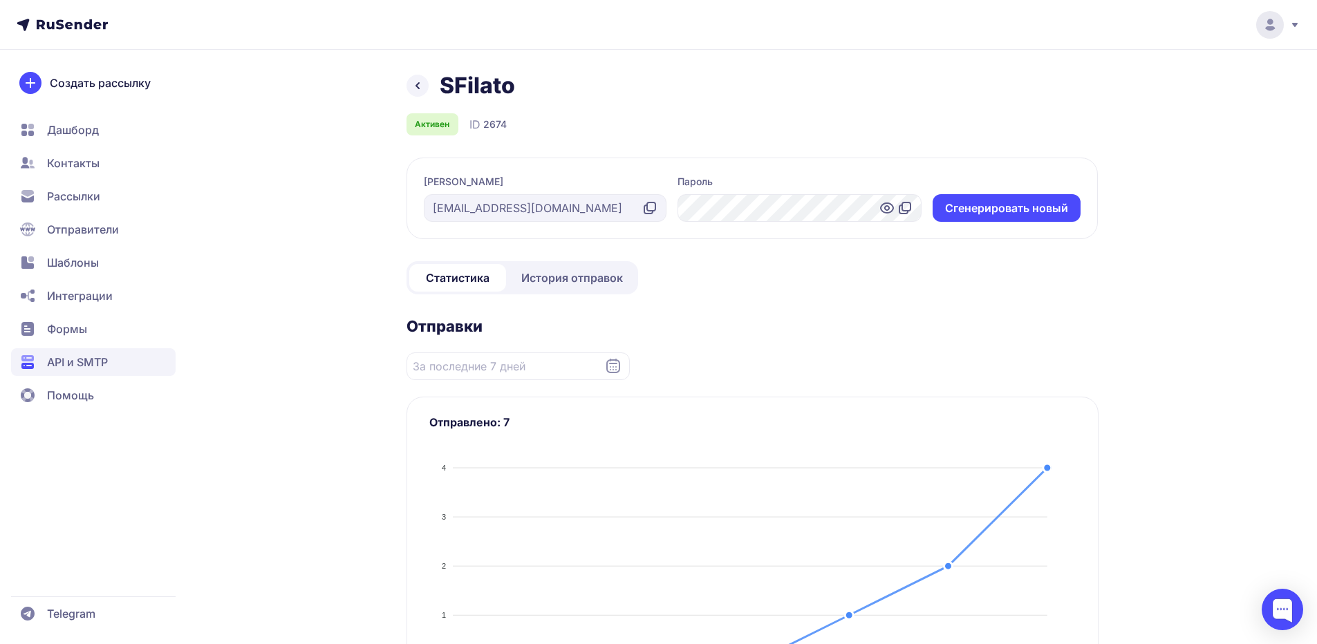
click at [561, 277] on span "История отправок" at bounding box center [572, 278] width 102 height 17
